Goal: Navigation & Orientation: Go to known website

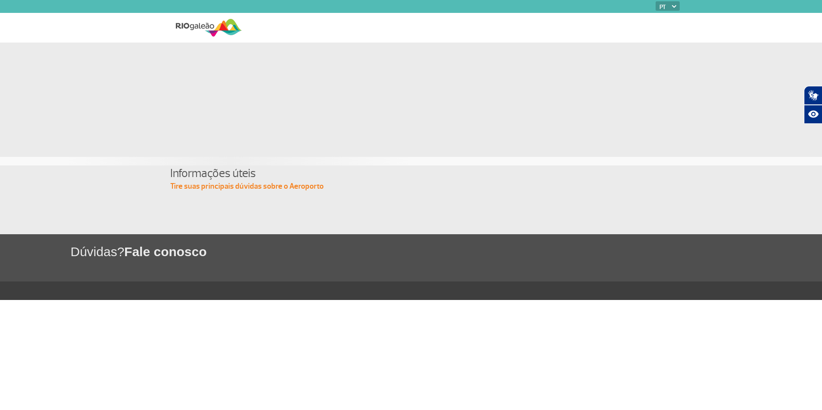
click at [214, 31] on img at bounding box center [209, 27] width 66 height 21
click at [181, 27] on img at bounding box center [209, 27] width 66 height 21
click at [225, 22] on img at bounding box center [209, 27] width 66 height 21
click at [216, 29] on img at bounding box center [209, 27] width 66 height 21
